Goal: Find specific page/section

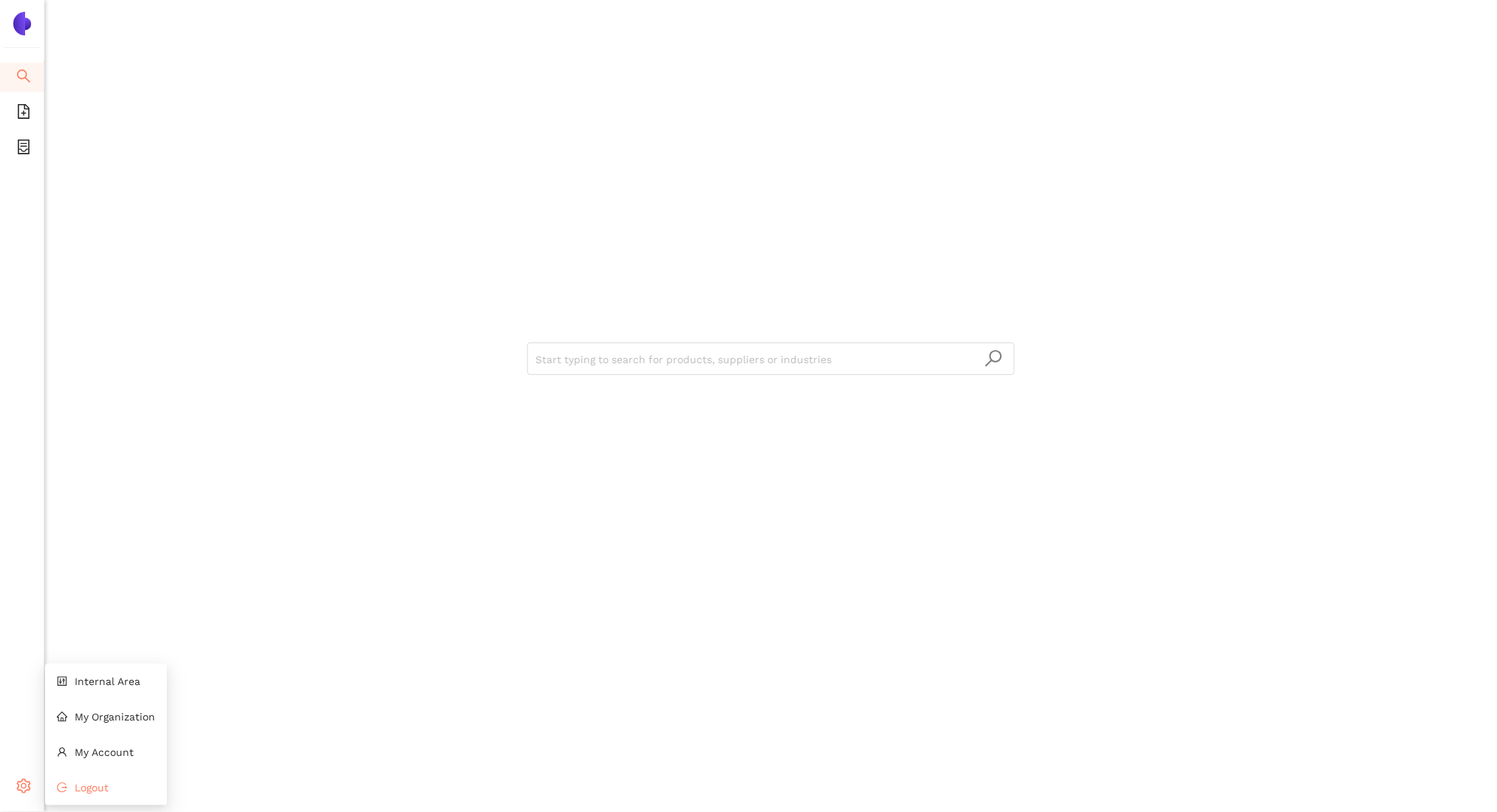
click at [113, 794] on li "Logout" at bounding box center [106, 787] width 122 height 29
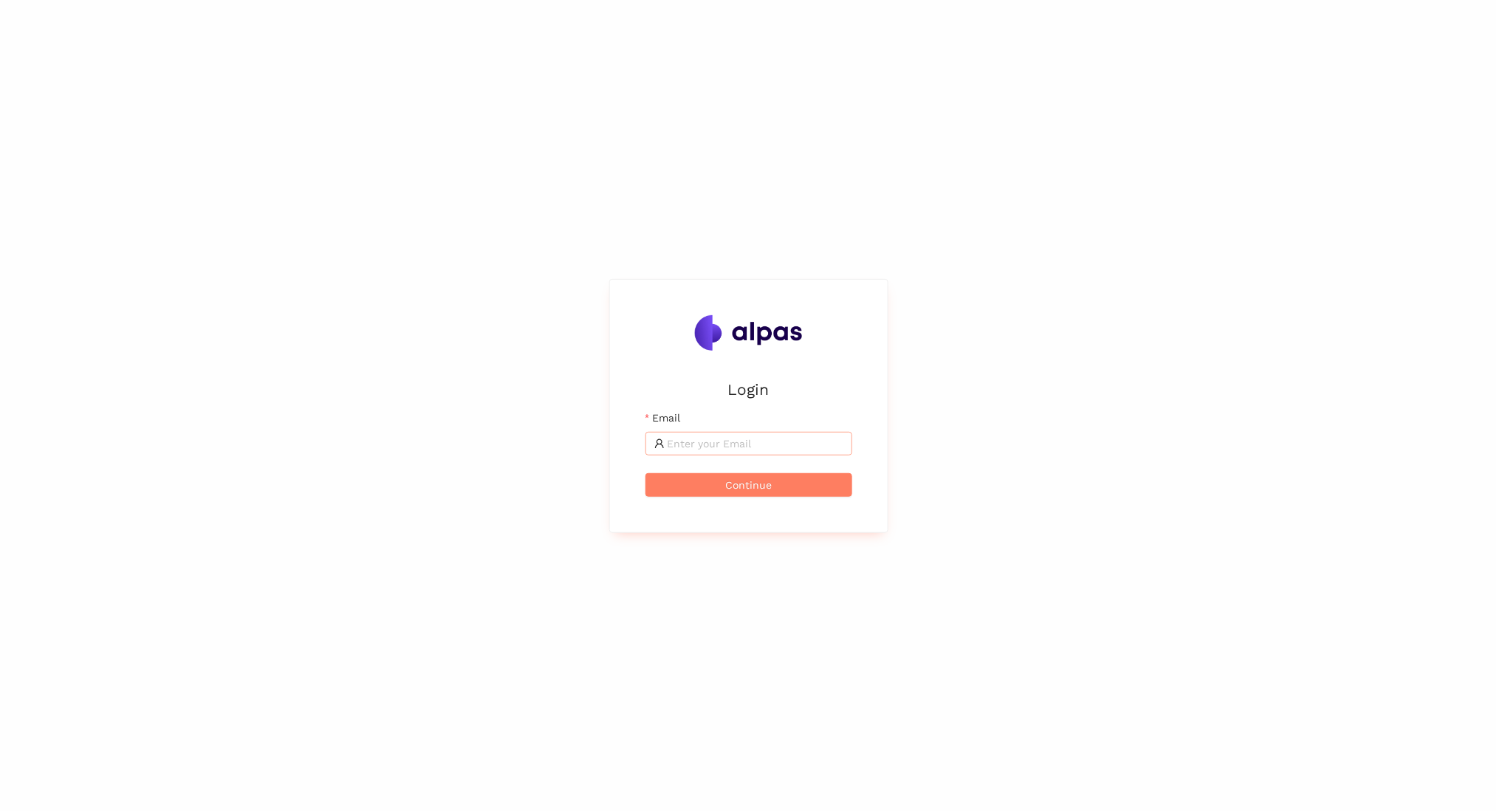
click at [701, 452] on span at bounding box center [748, 444] width 206 height 24
type input "zara@alpas.ai"
click at [646, 473] on button "Continue" at bounding box center [748, 485] width 206 height 24
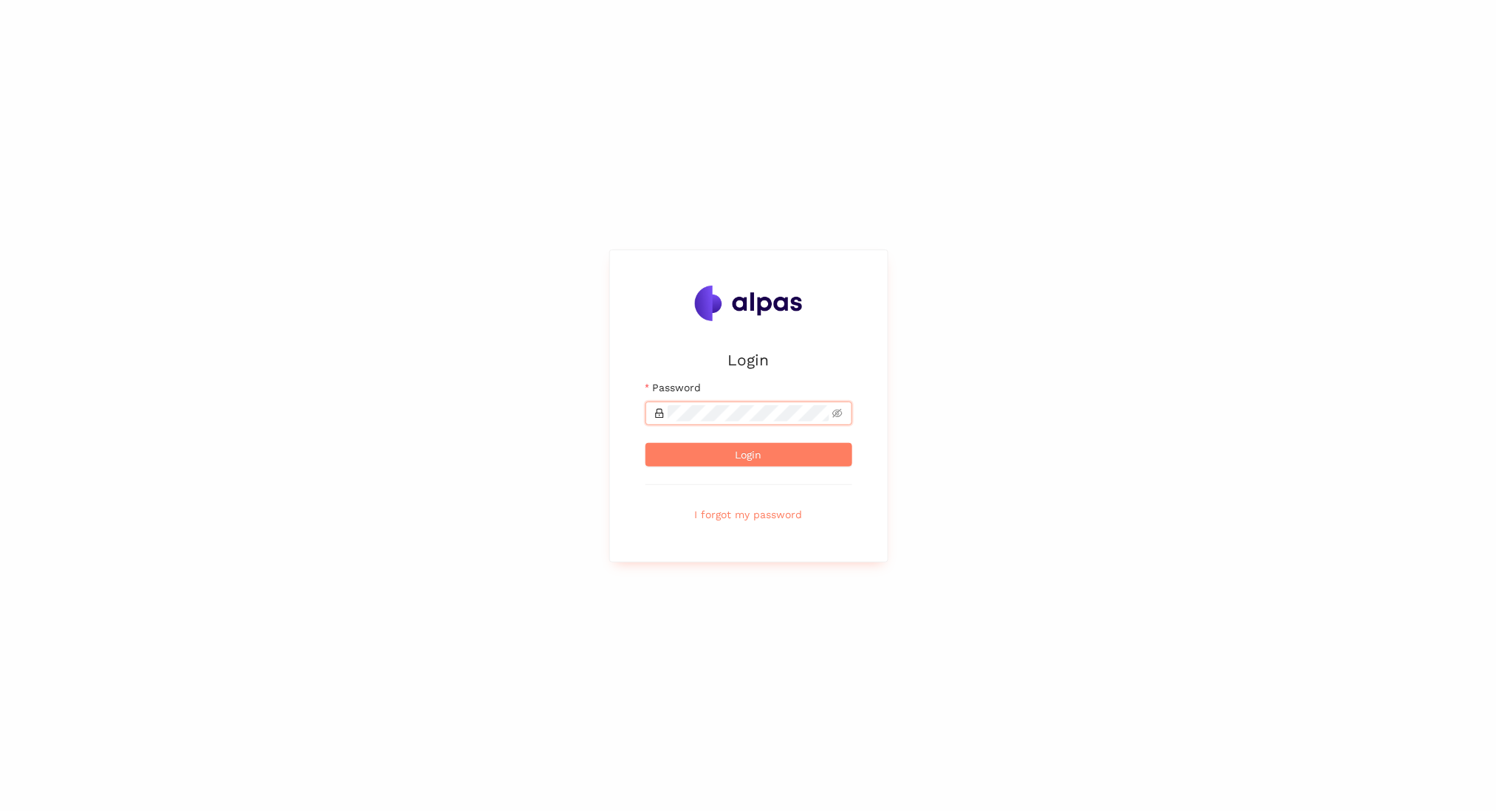
click at [646, 443] on button "Login" at bounding box center [748, 455] width 206 height 24
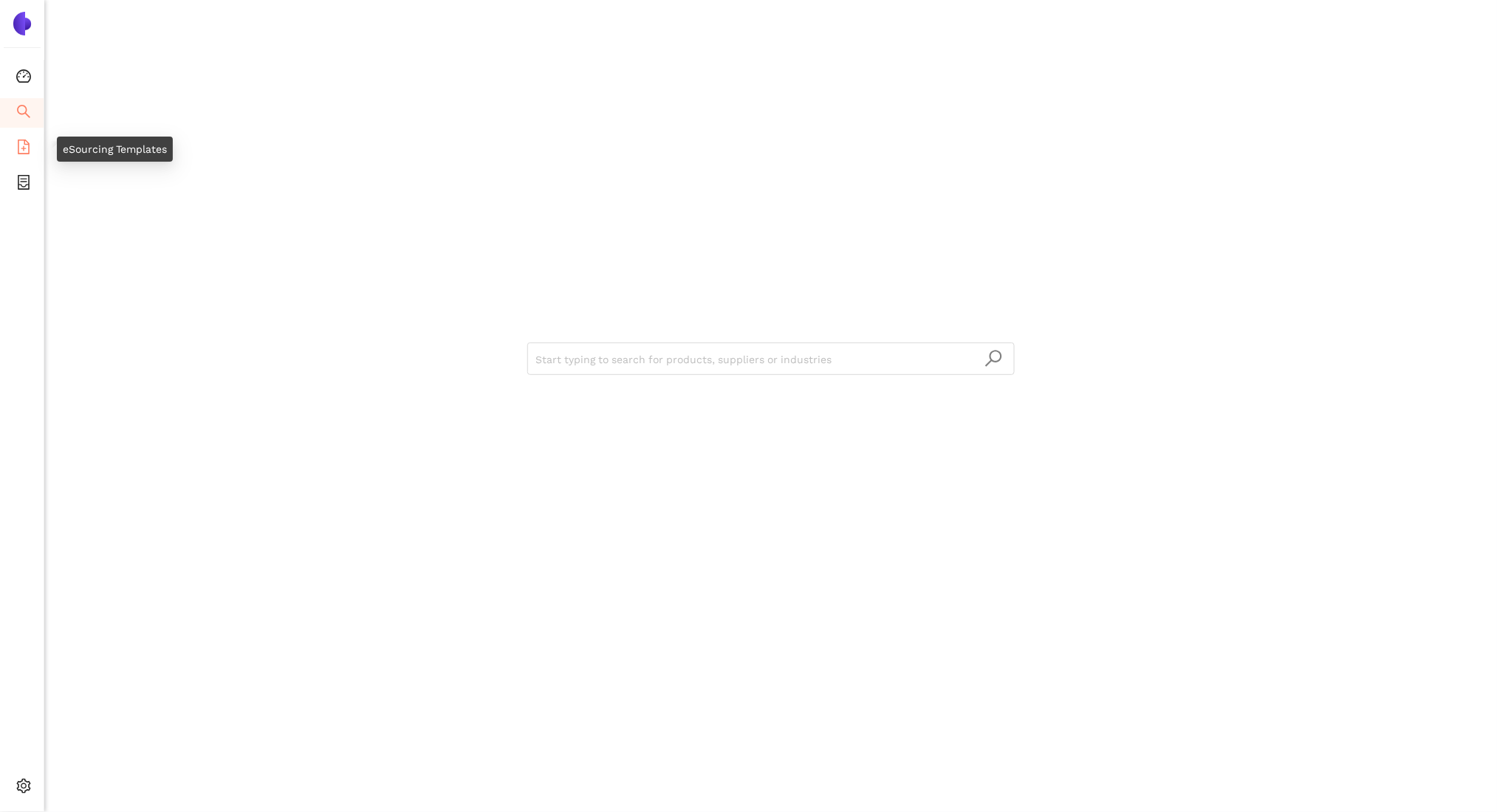
click at [26, 153] on icon "file-add" at bounding box center [23, 147] width 12 height 15
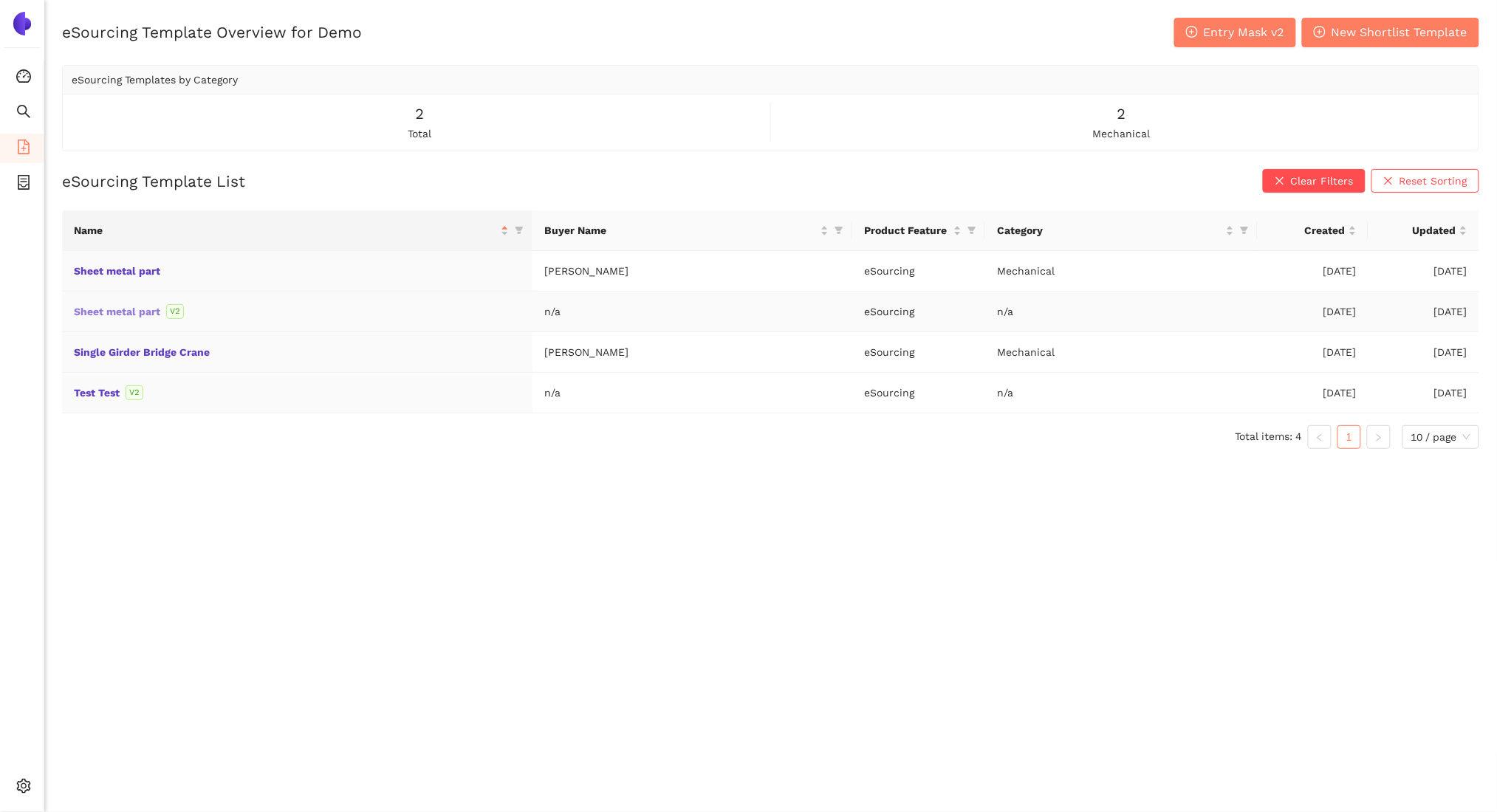
click at [0, 0] on link "Sheet metal part" at bounding box center [0, 0] width 0 height 0
